Goal: Information Seeking & Learning: Learn about a topic

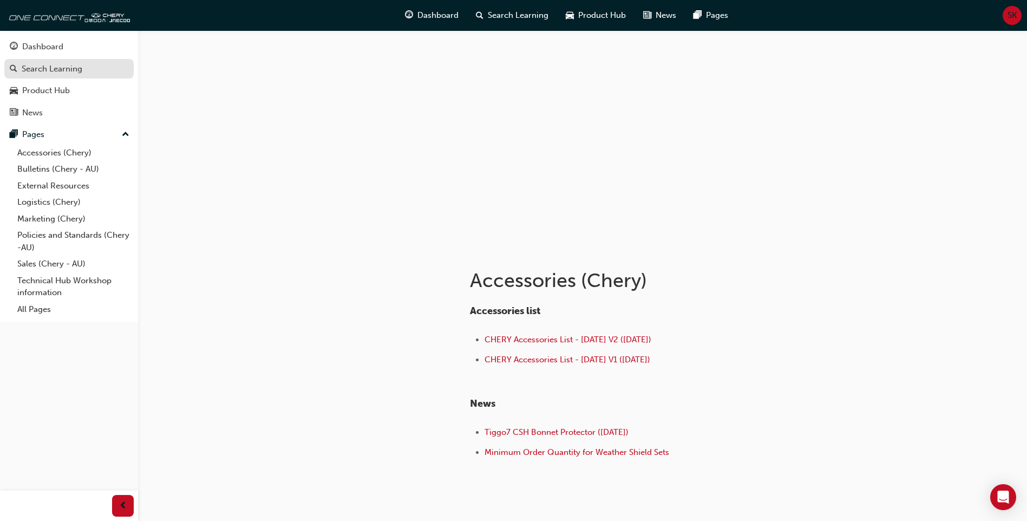
click at [37, 67] on div "Search Learning" at bounding box center [52, 69] width 61 height 12
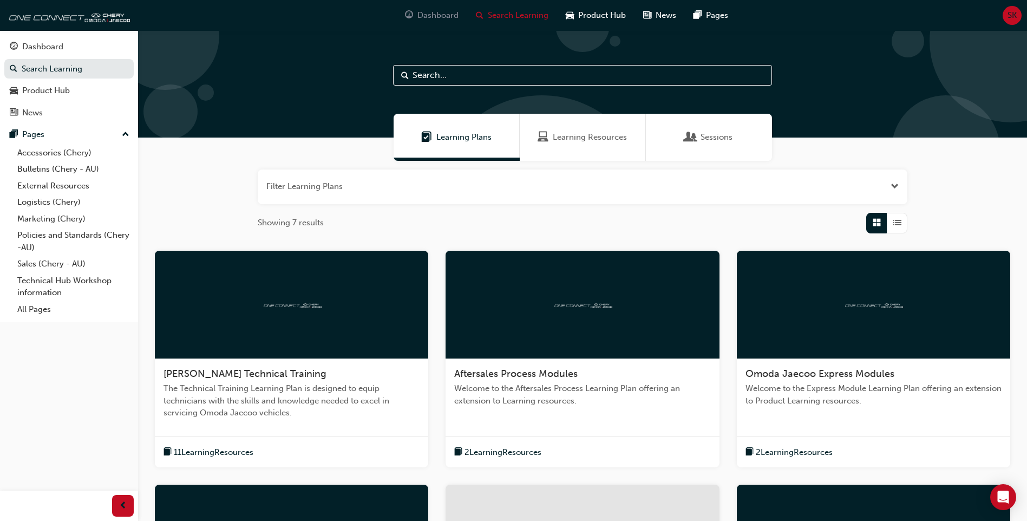
click at [430, 20] on span "Dashboard" at bounding box center [437, 15] width 41 height 12
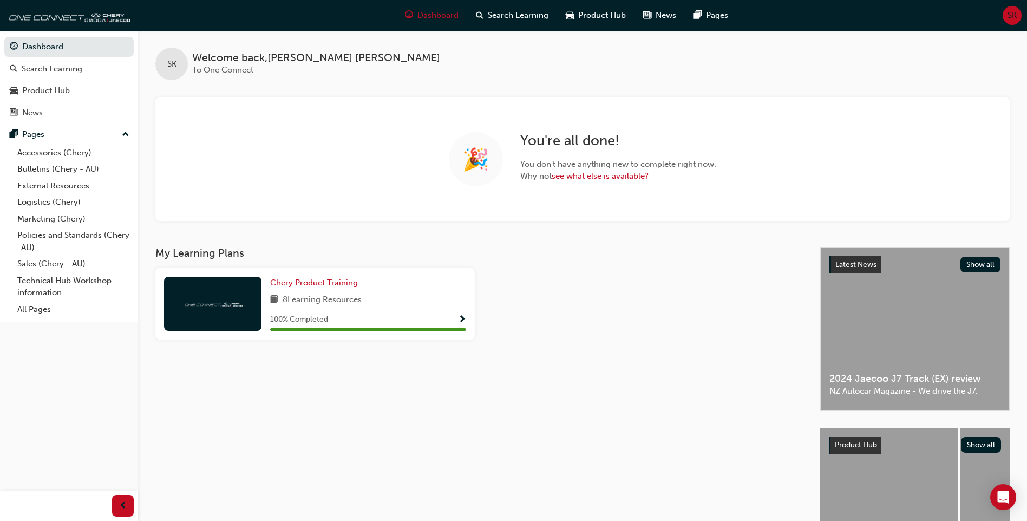
click at [1010, 12] on span "SK" at bounding box center [1011, 15] width 9 height 12
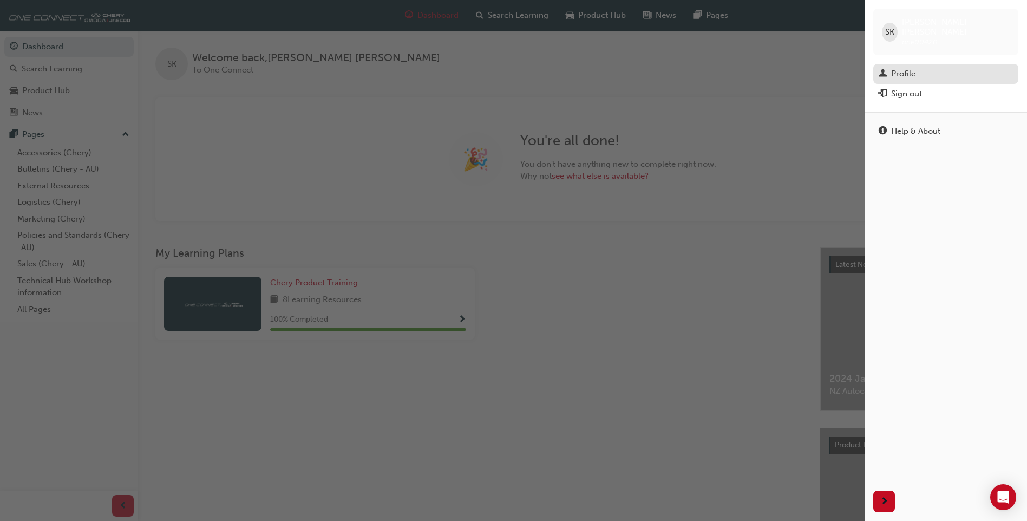
click at [906, 68] on div "Profile" at bounding box center [903, 74] width 24 height 12
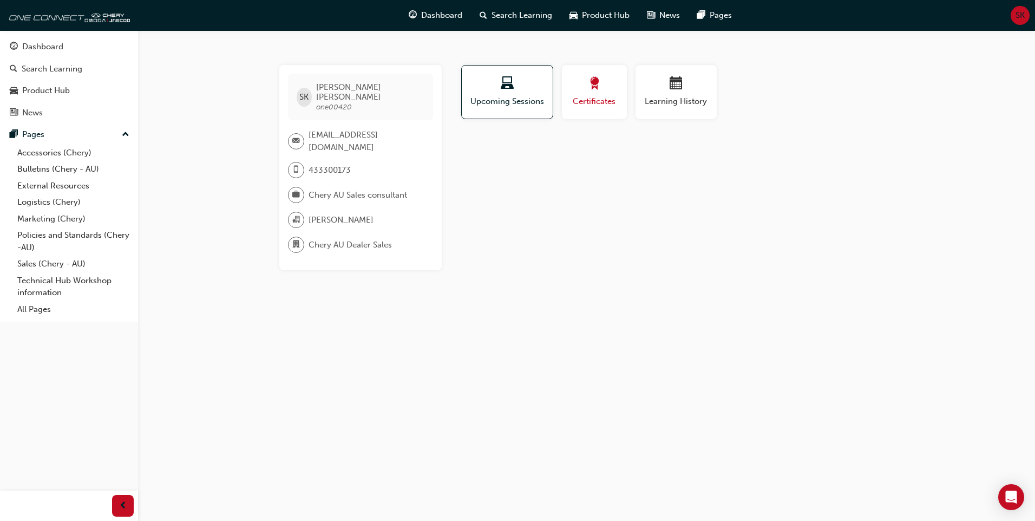
click at [589, 90] on span "award-icon" at bounding box center [594, 84] width 13 height 15
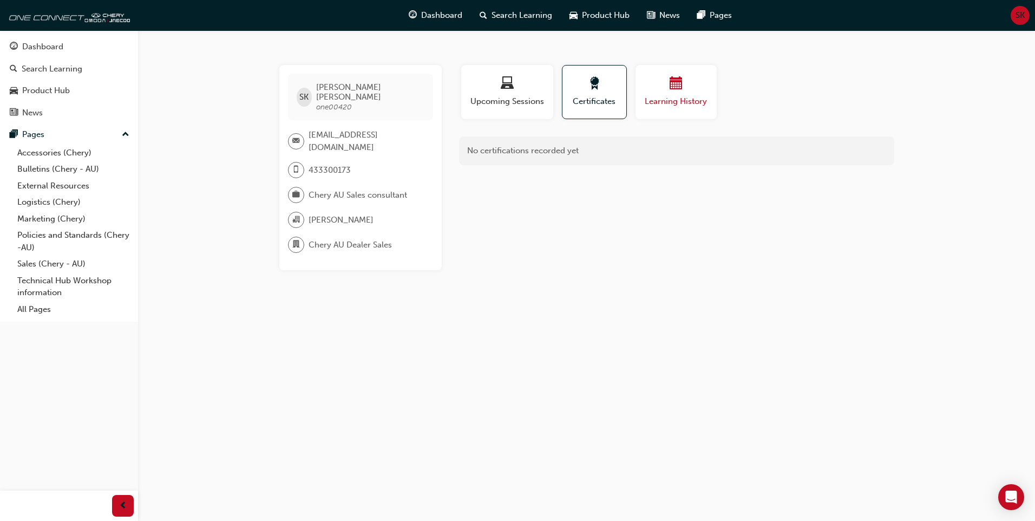
click at [669, 89] on span "calendar-icon" at bounding box center [675, 84] width 13 height 15
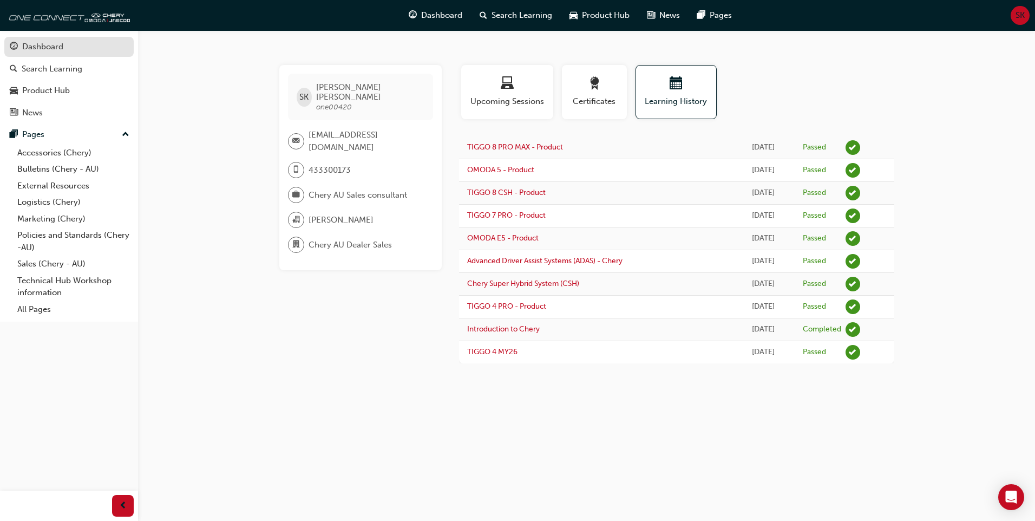
click at [48, 51] on div "Dashboard" at bounding box center [42, 47] width 41 height 12
